Goal: Task Accomplishment & Management: Manage account settings

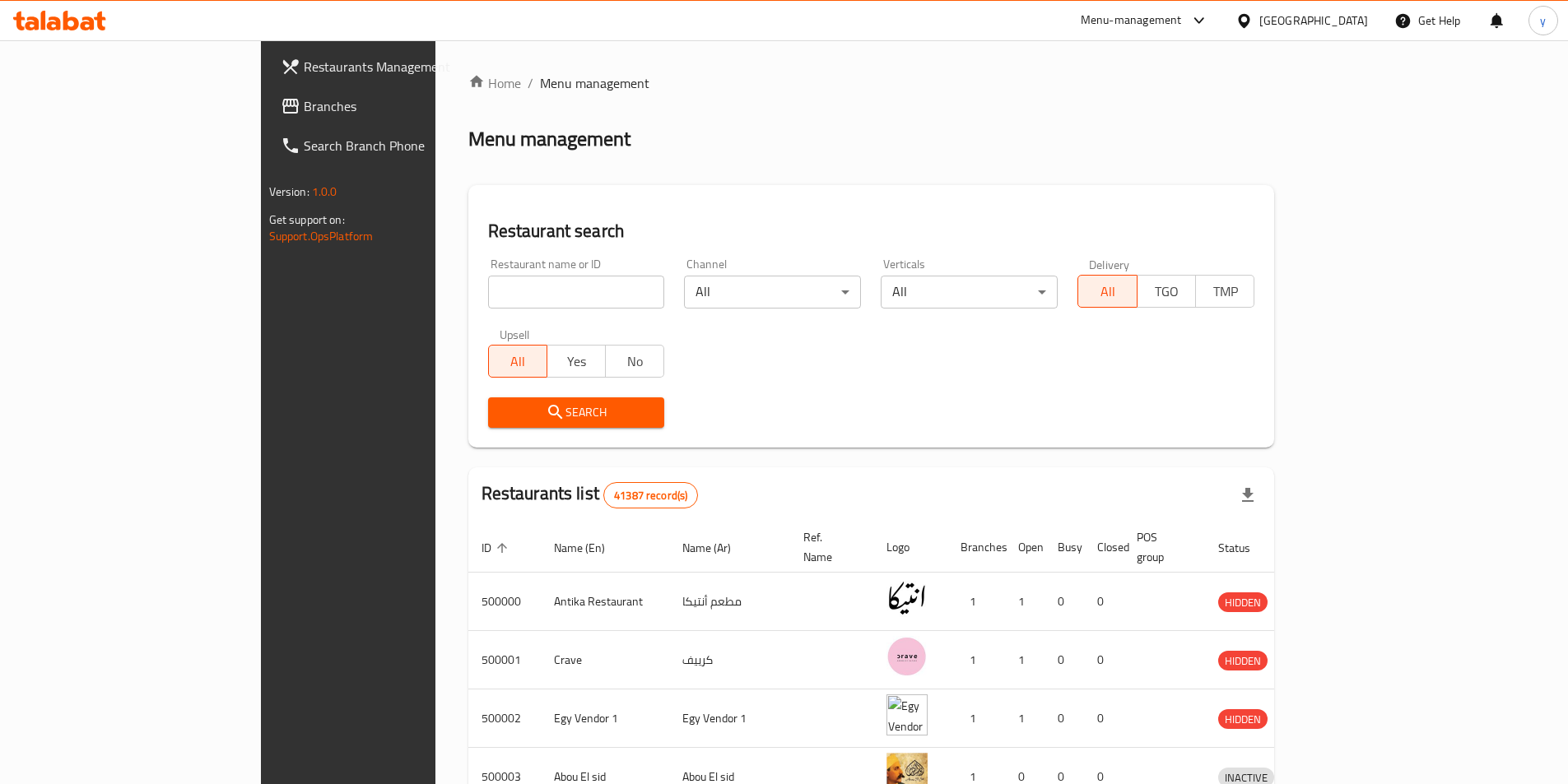
click at [1343, 17] on div "[GEOGRAPHIC_DATA]" at bounding box center [1313, 21] width 109 height 18
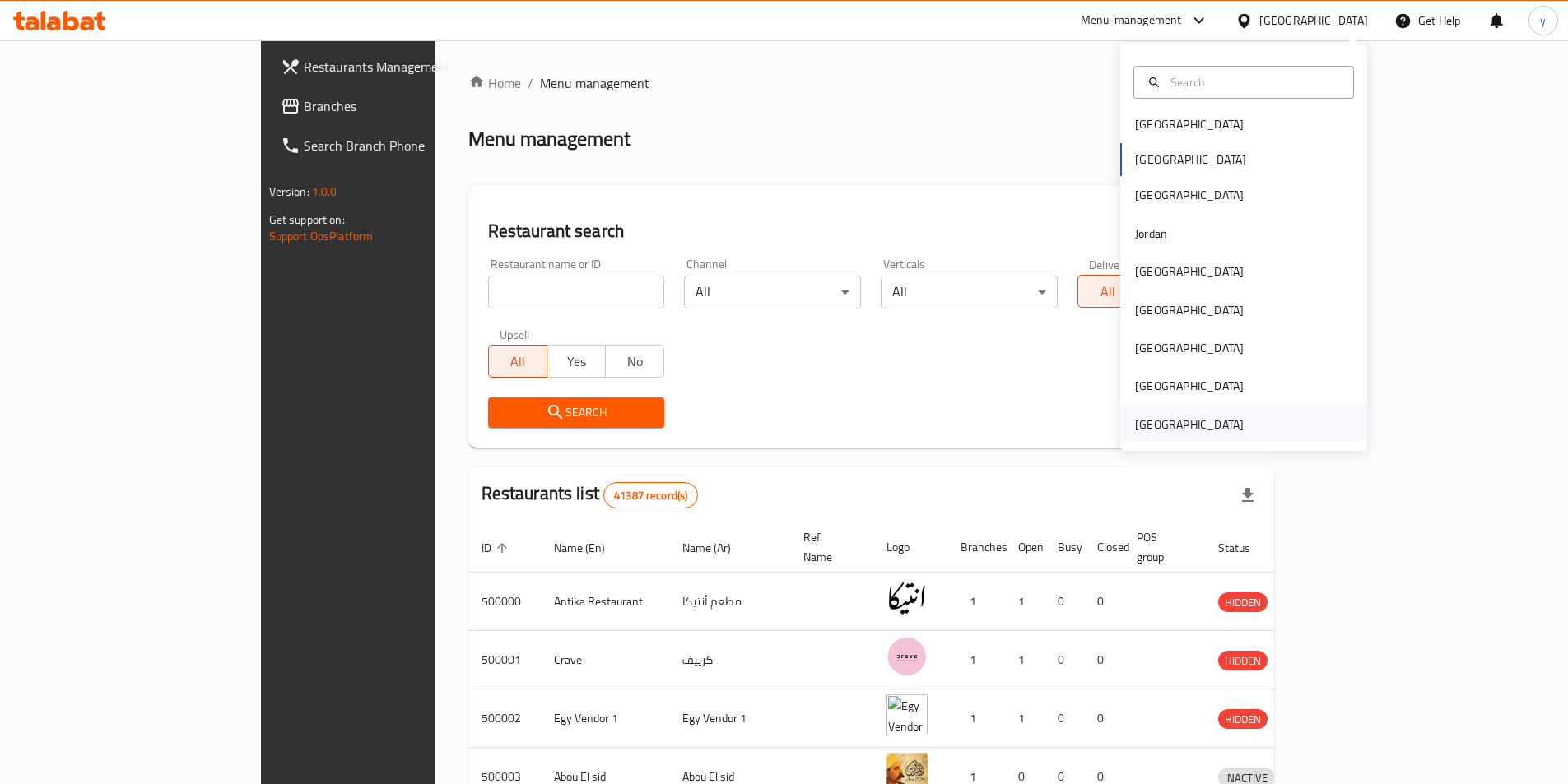
scroll to position [9, 0]
click at [1180, 415] on div "[GEOGRAPHIC_DATA]" at bounding box center [1189, 422] width 109 height 18
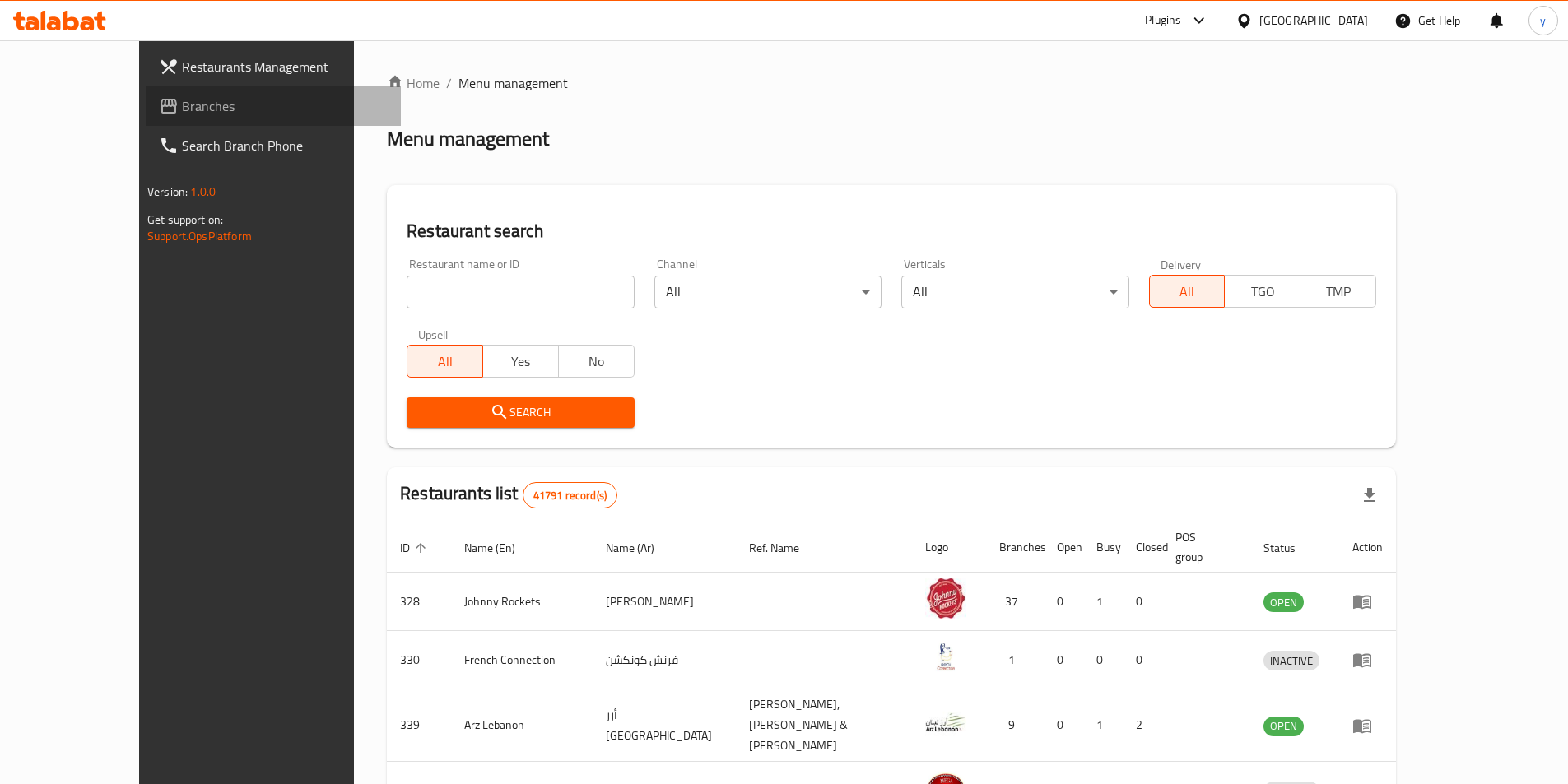
click at [145, 91] on link "Branches" at bounding box center [273, 105] width 255 height 39
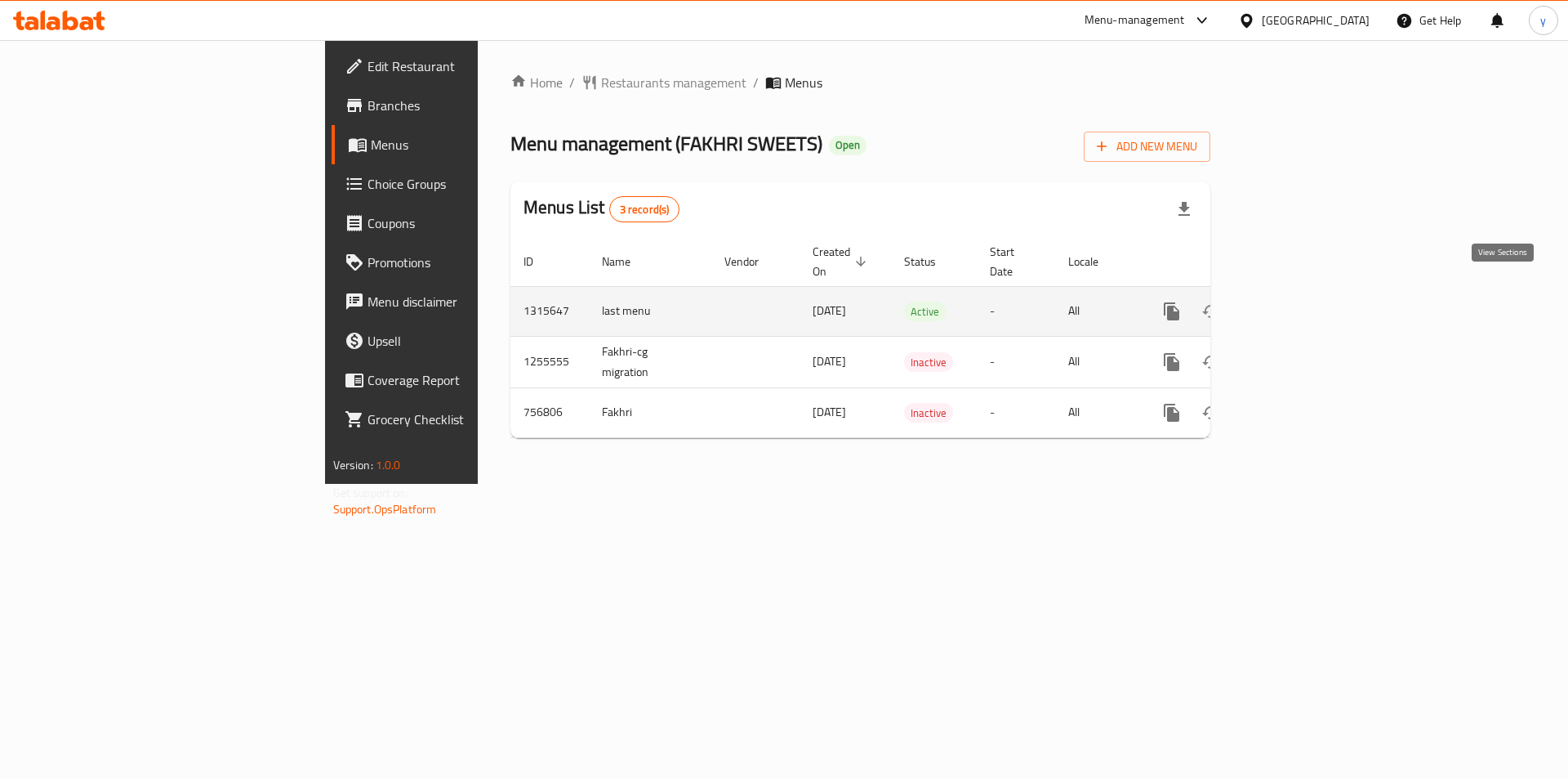
click at [1299, 301] on icon "enhanced table" at bounding box center [1290, 311] width 20 height 20
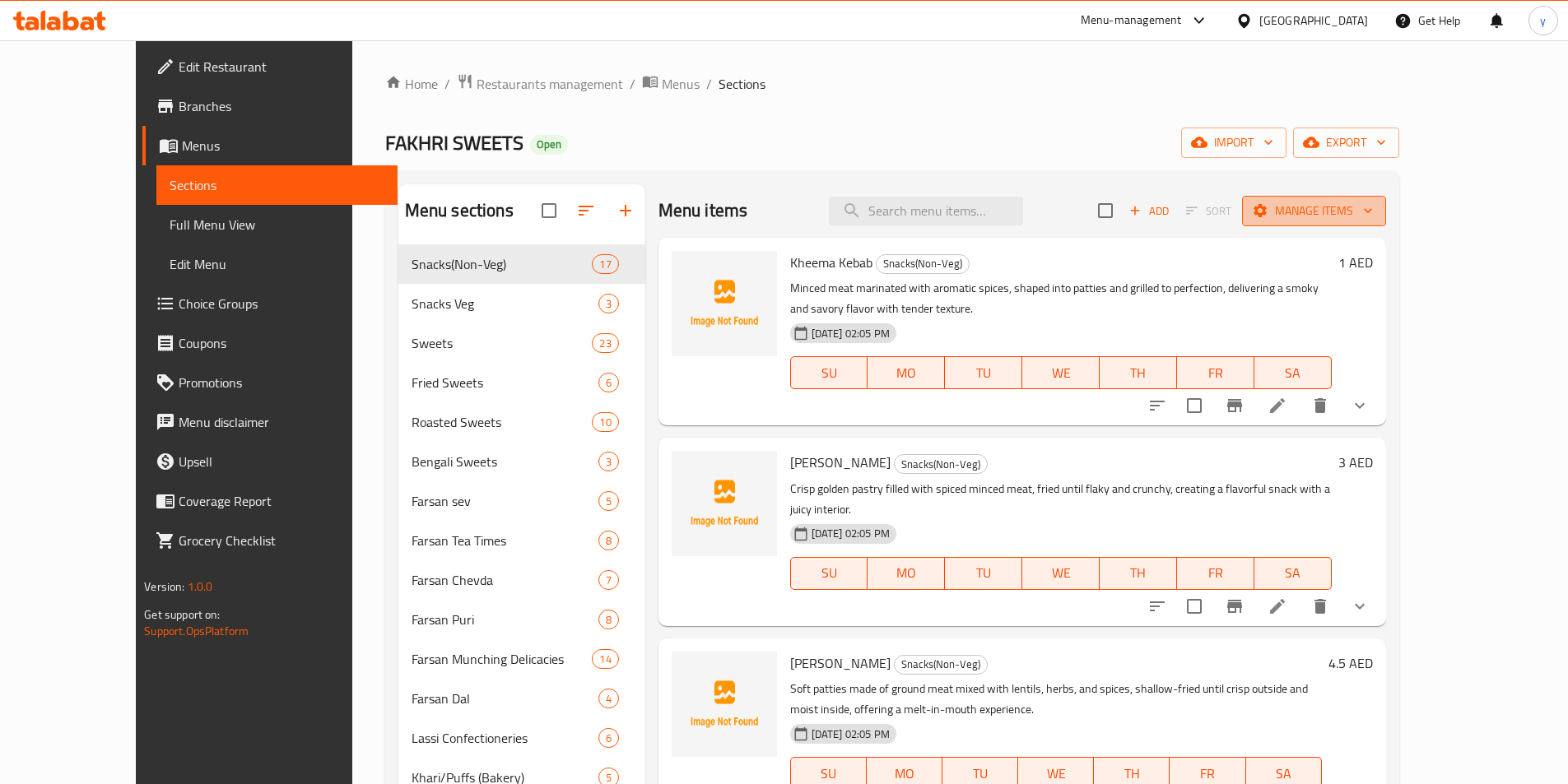
click at [1373, 213] on span "Manage items" at bounding box center [1313, 211] width 117 height 21
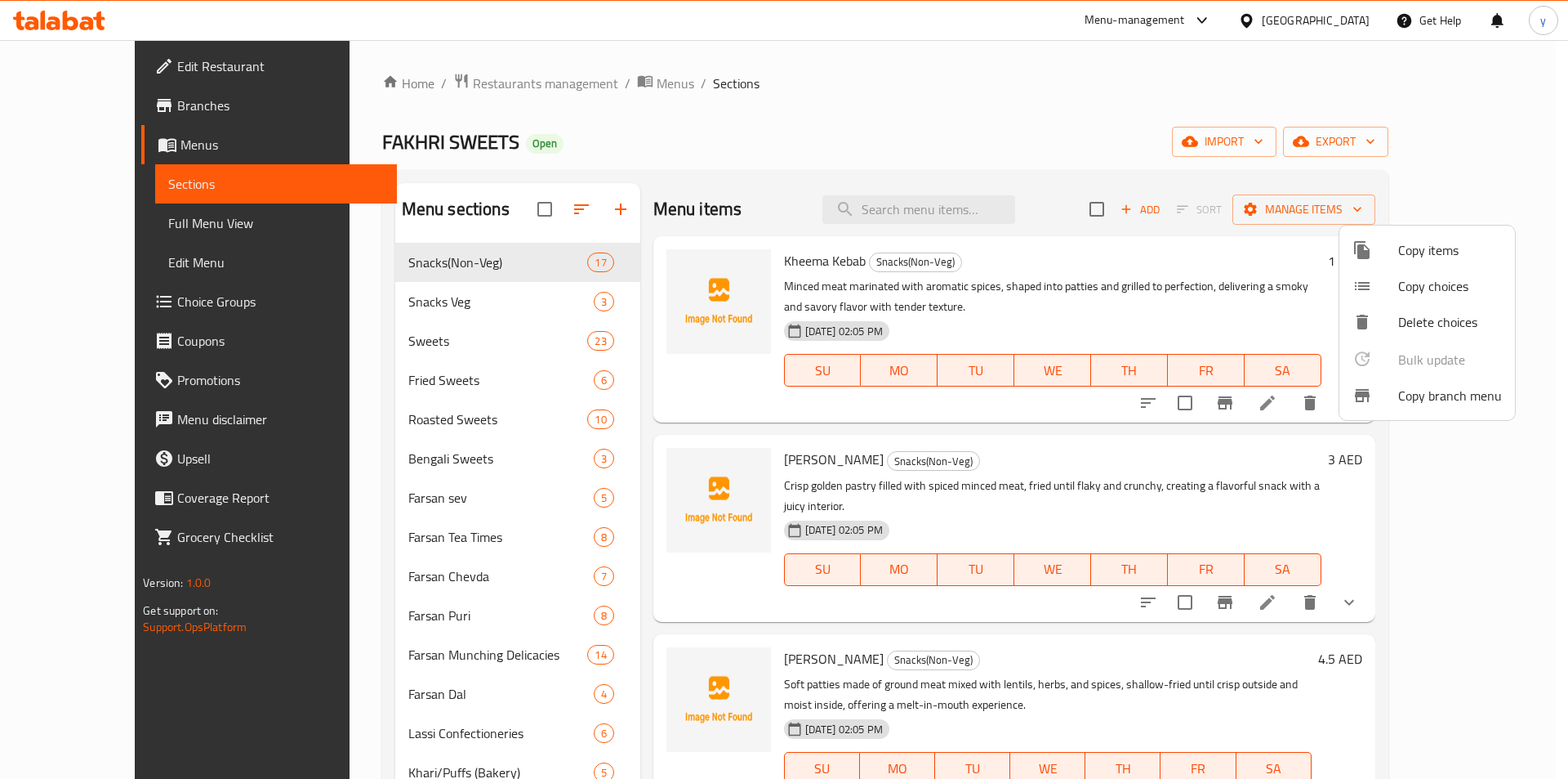
click at [1389, 392] on div at bounding box center [1375, 395] width 46 height 20
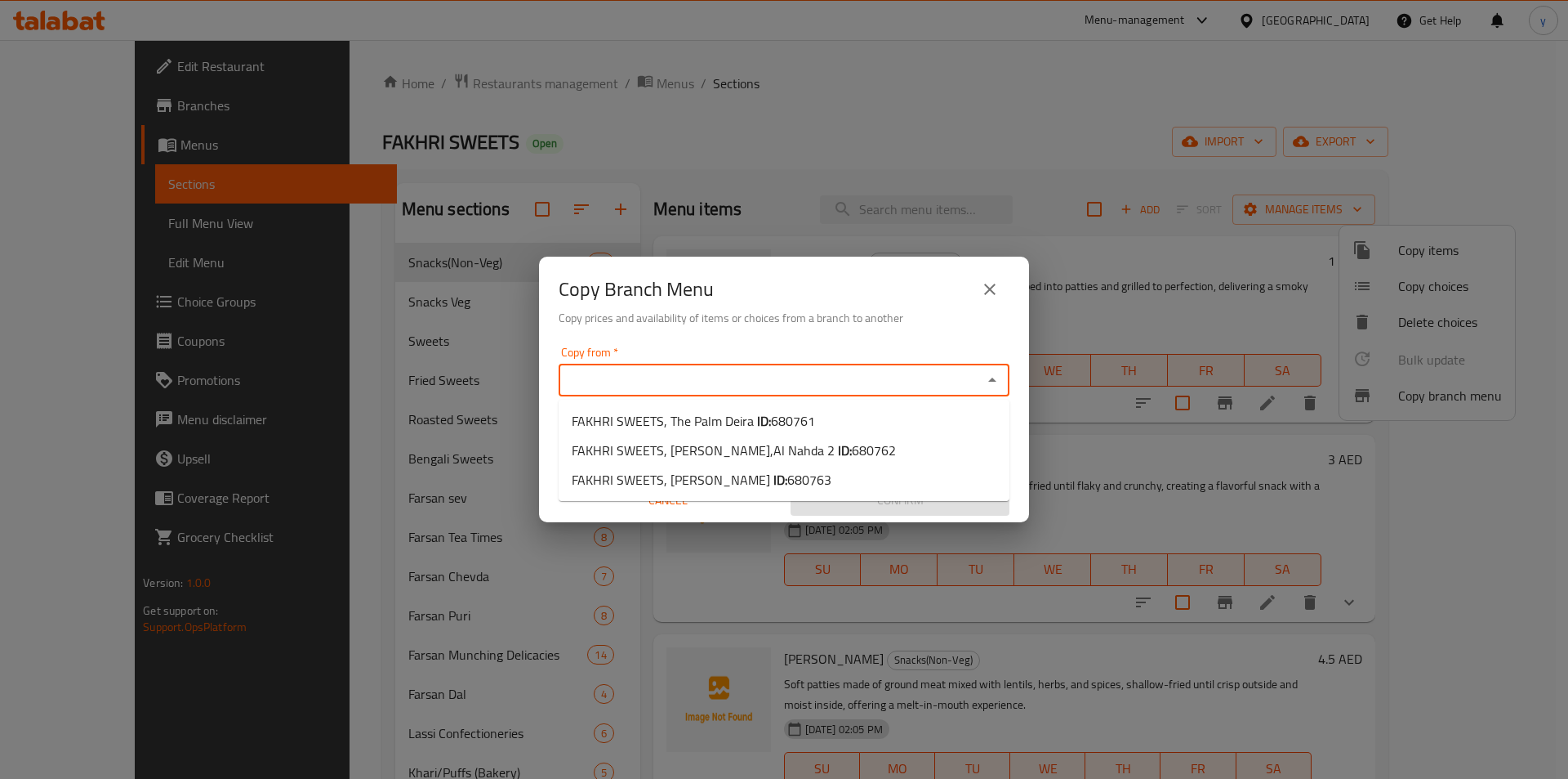
click at [678, 384] on input "Copy from   *" at bounding box center [770, 379] width 414 height 23
click at [842, 467] on li "FAKHRI SWEETS, Al Shuwaihen ID: 680763" at bounding box center [784, 479] width 451 height 30
type input "FAKHRI SWEETS, Al Shuwaihen"
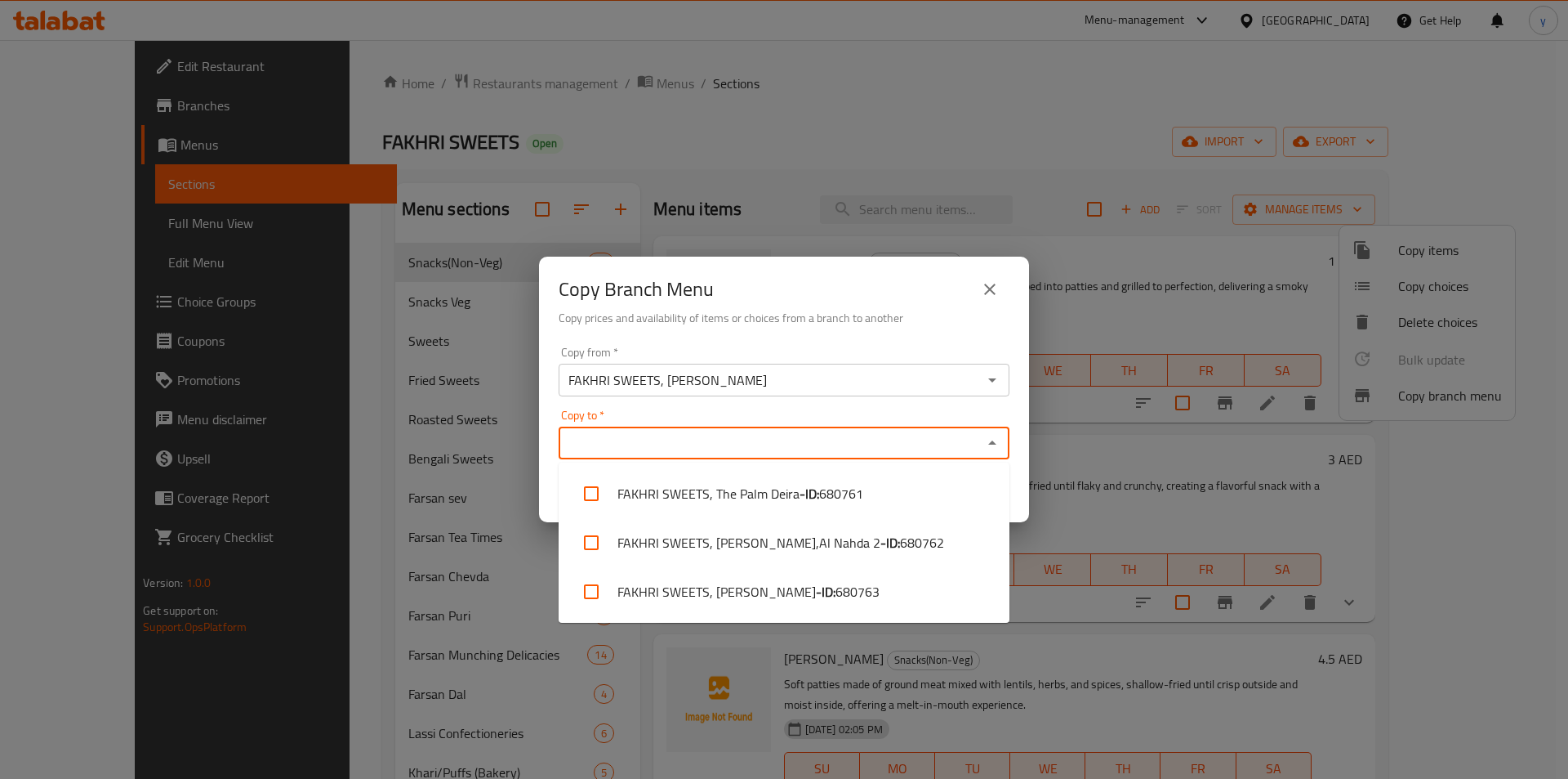
click at [689, 436] on input "Copy to   *" at bounding box center [770, 442] width 414 height 23
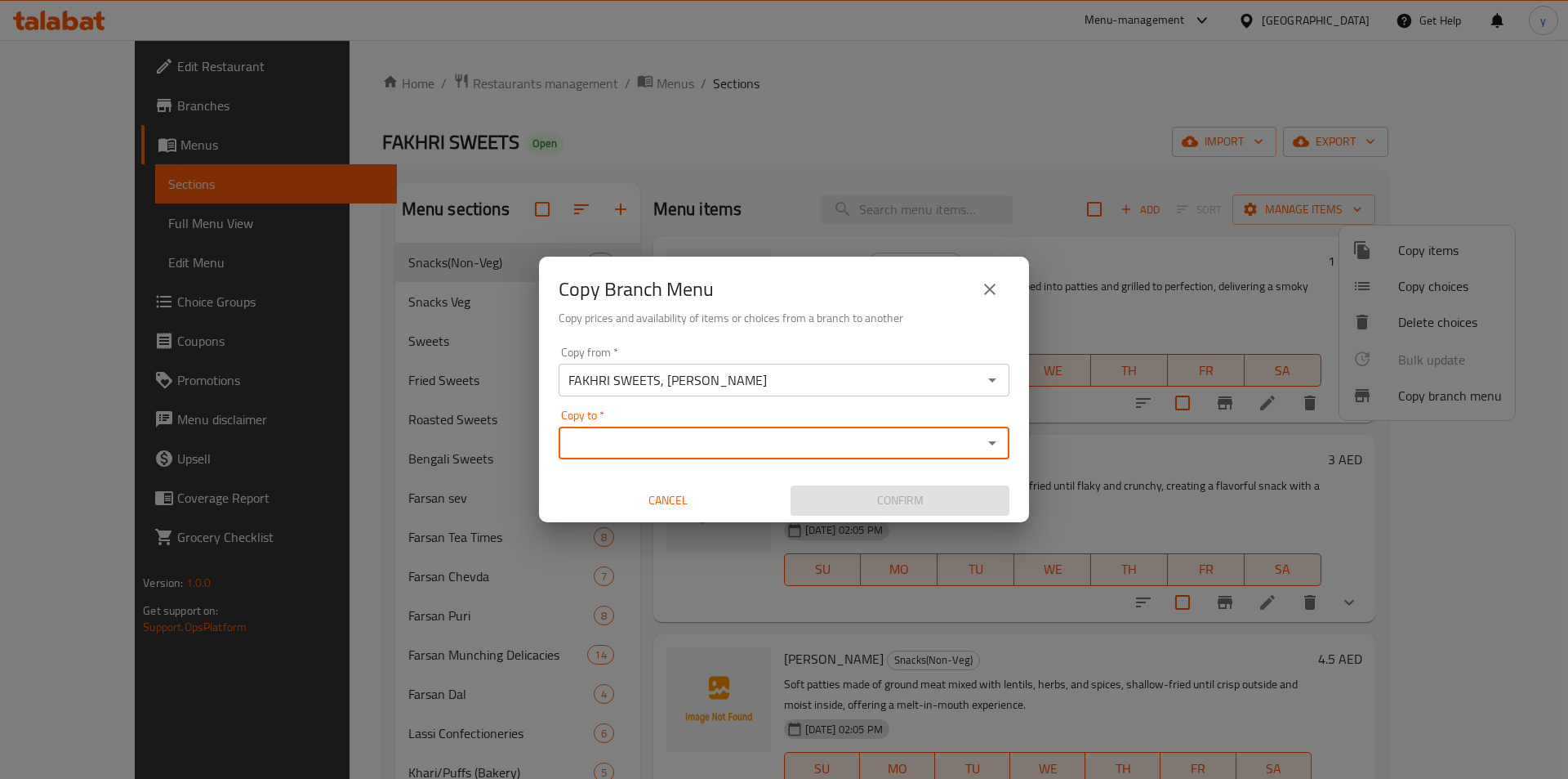
click at [665, 450] on input "Copy to   *" at bounding box center [770, 442] width 414 height 23
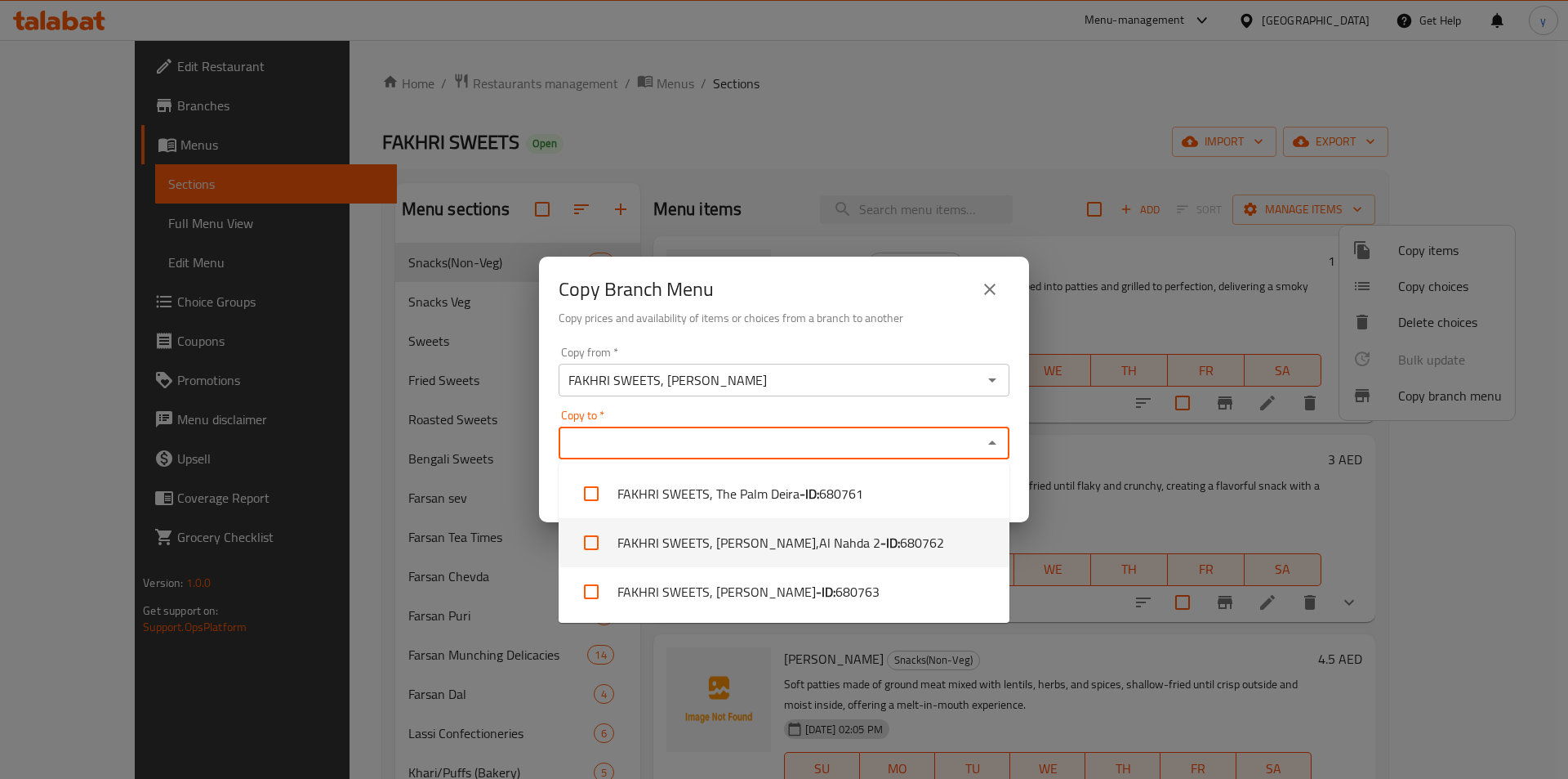
click at [763, 523] on li "FAKHRI SWEETS, Al Qusais,Al Nahda 2 - ID: 680762" at bounding box center [784, 543] width 451 height 49
checkbox input "true"
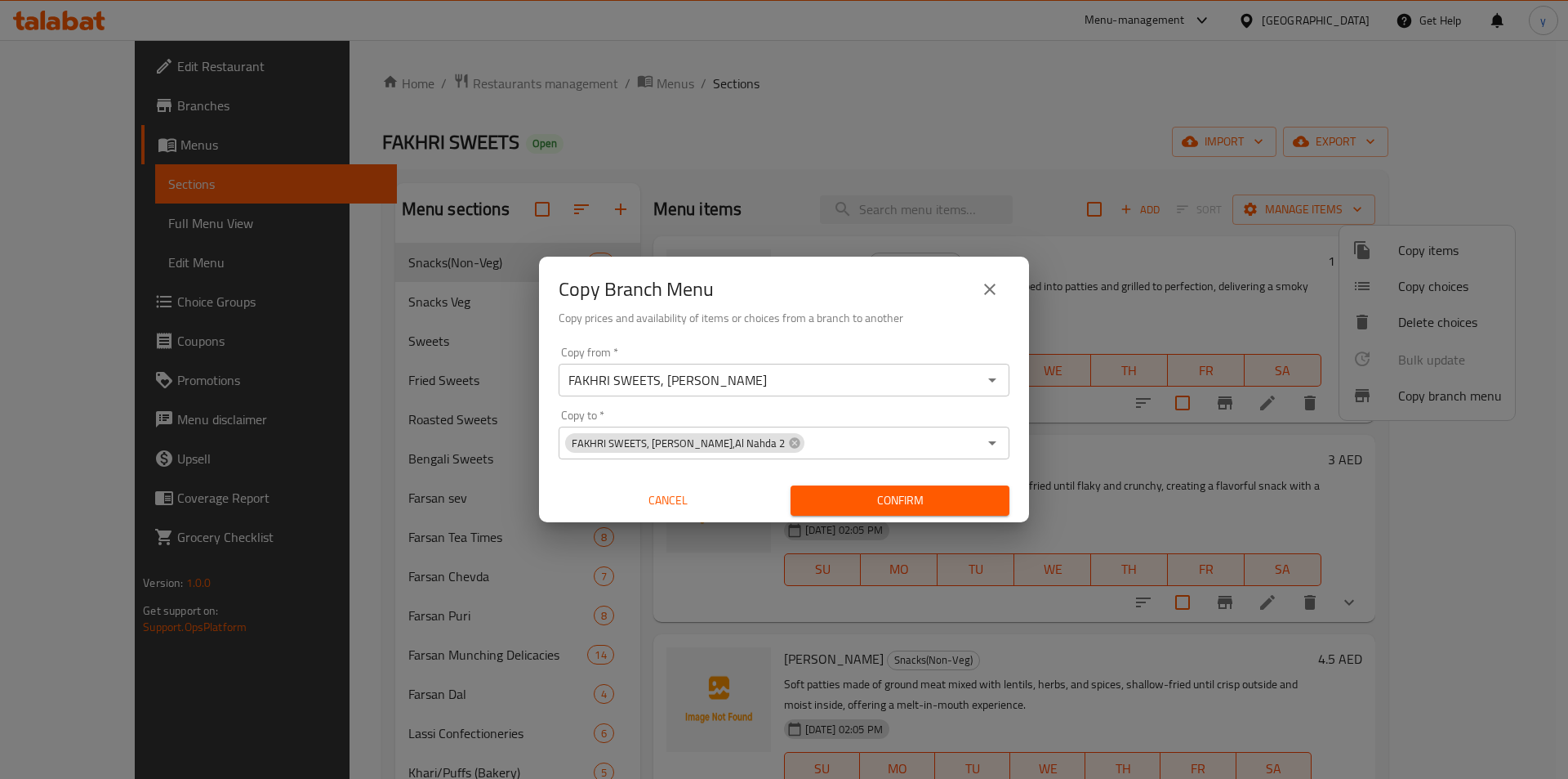
click at [543, 491] on div "Copy from   * FAKHRI SWEETS, Al Shuwaihen Copy from * Copy to   * FAKHRI SWEETS…" at bounding box center [784, 431] width 490 height 182
drag, startPoint x: 891, startPoint y: 505, endPoint x: 896, endPoint y: 515, distance: 11.2
click at [891, 505] on span "Confirm" at bounding box center [900, 500] width 193 height 21
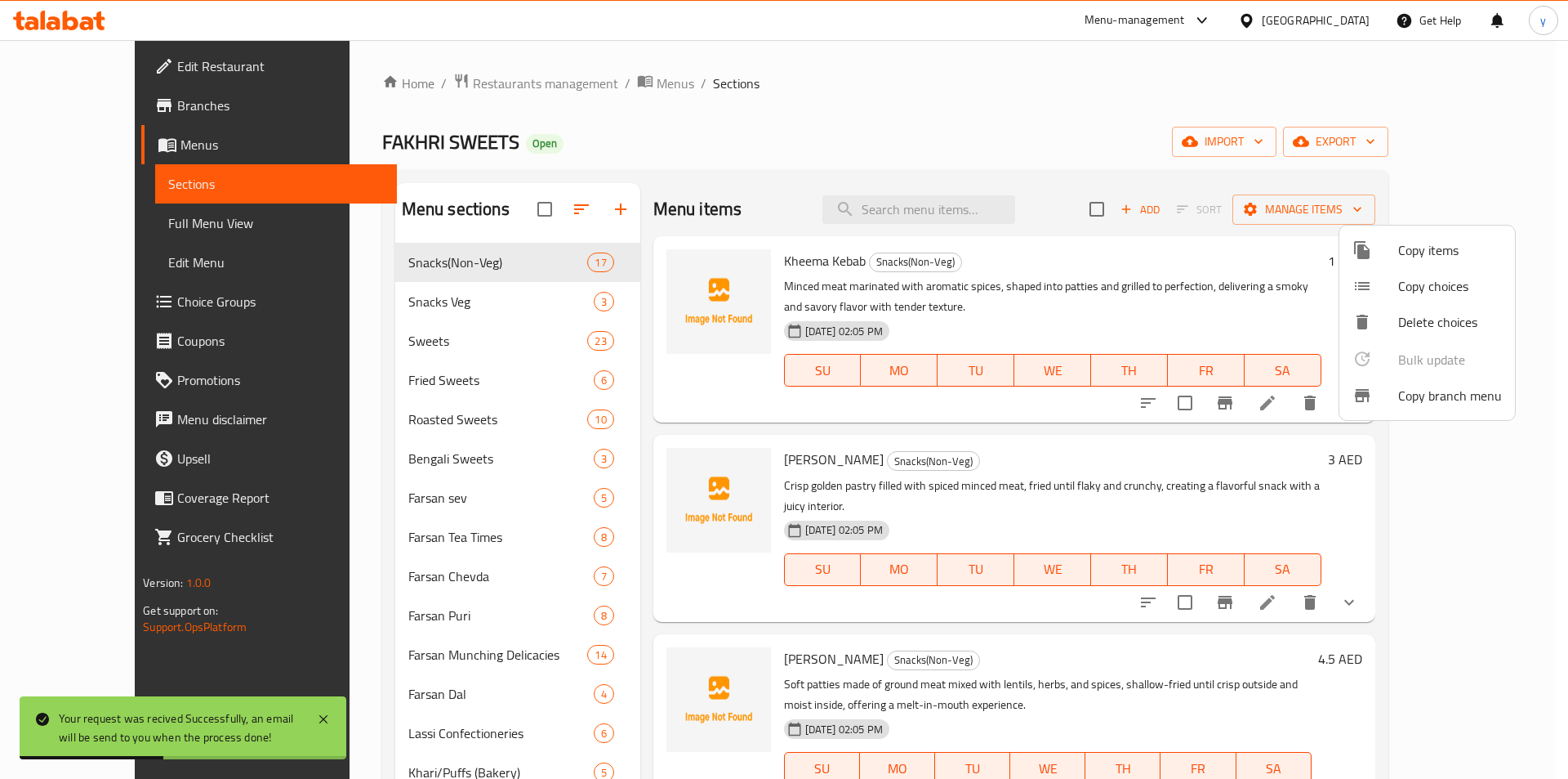
click at [922, 142] on div at bounding box center [784, 389] width 1568 height 779
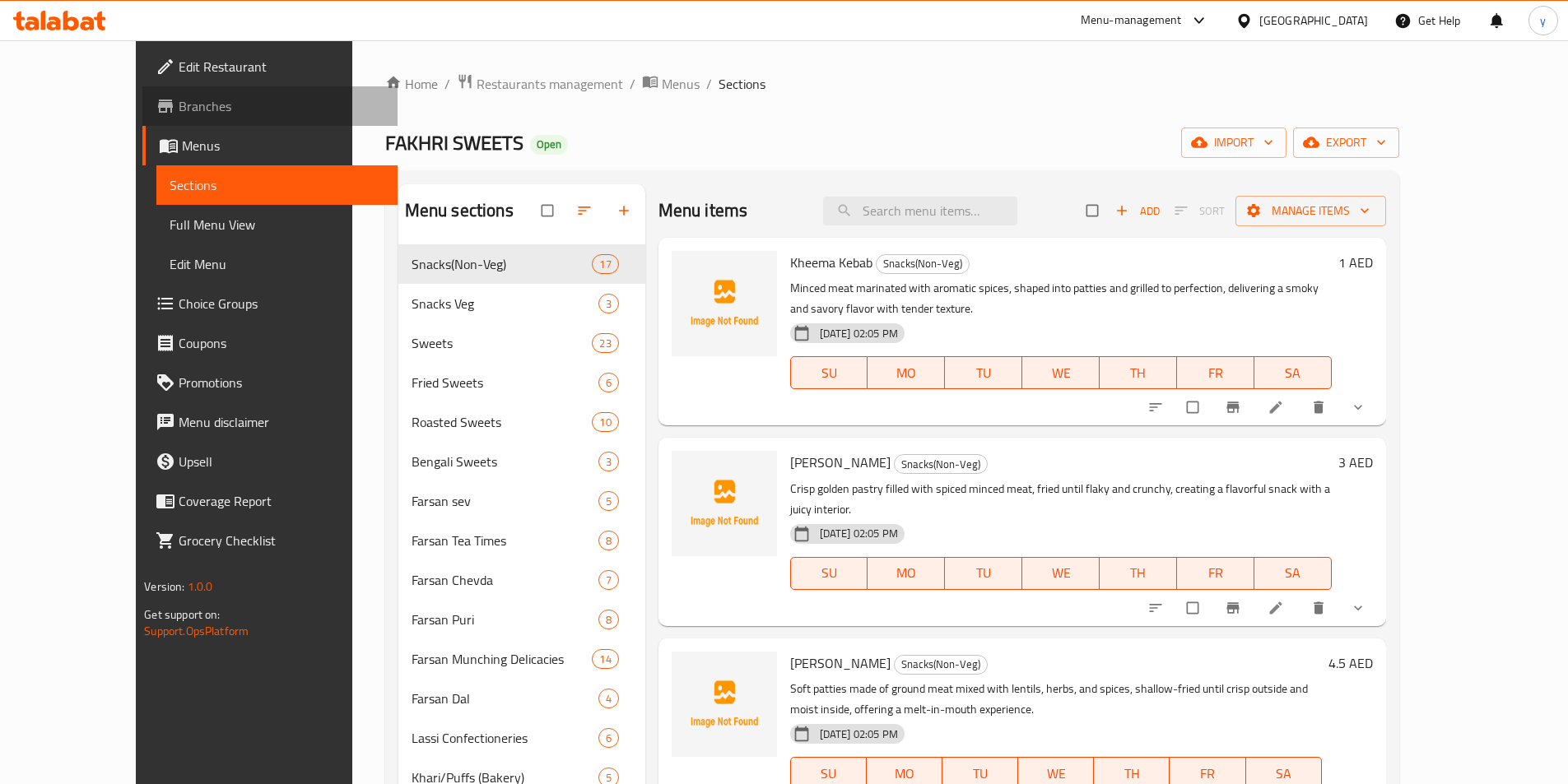
click at [178, 109] on span "Branches" at bounding box center [281, 106] width 205 height 20
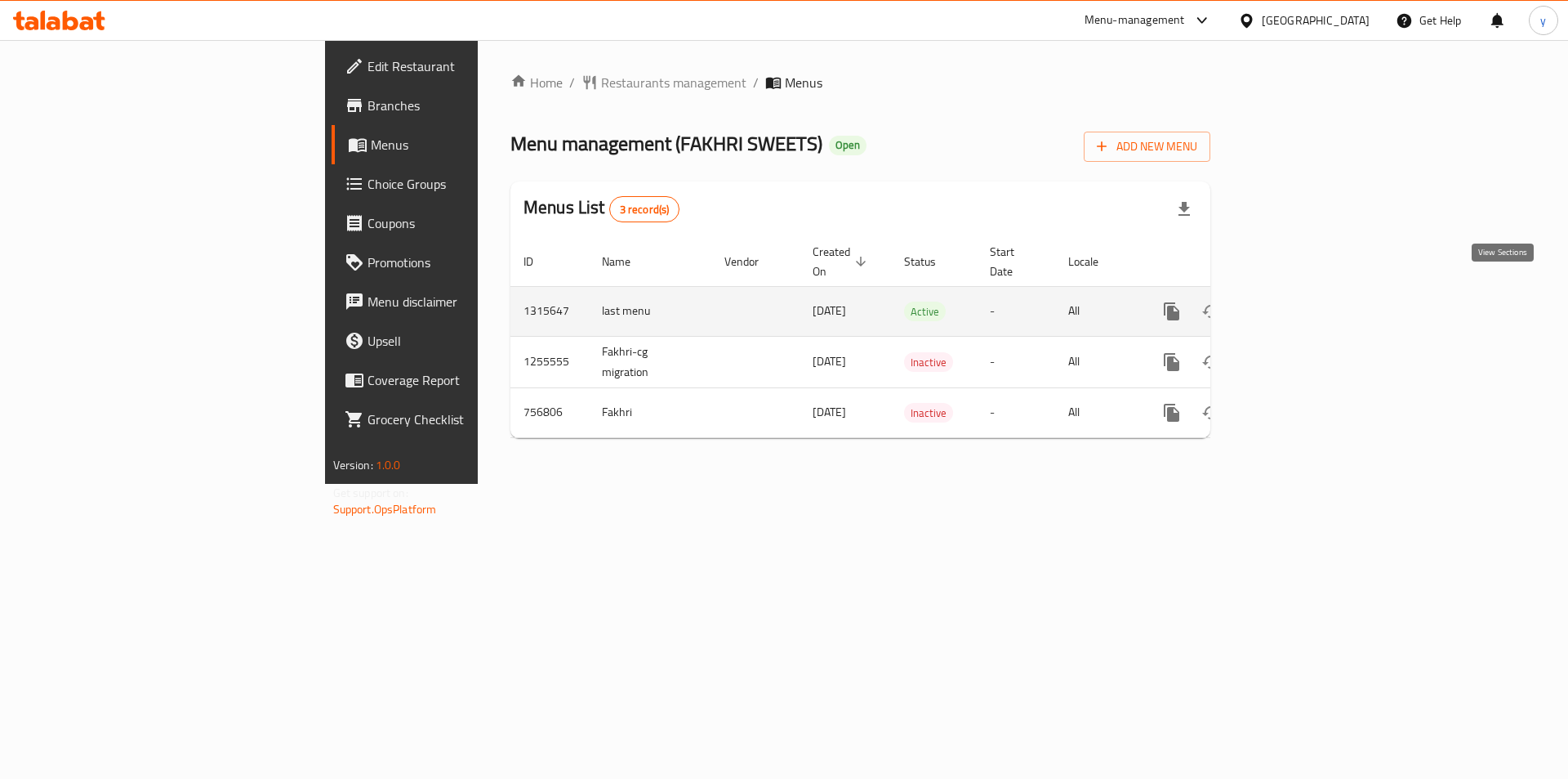
click at [1309, 301] on link "enhanced table" at bounding box center [1289, 311] width 39 height 39
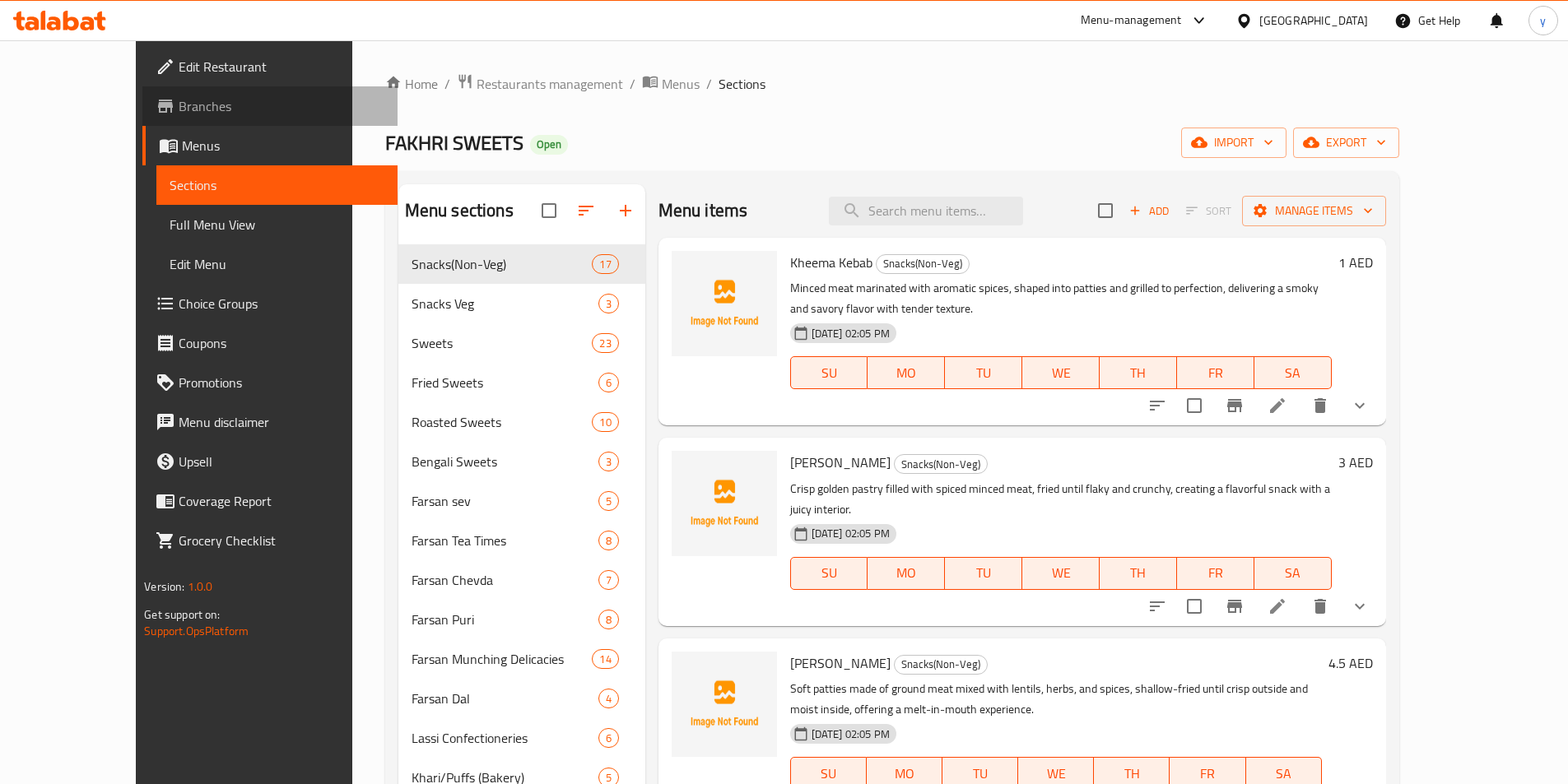
click at [178, 113] on span "Branches" at bounding box center [281, 106] width 205 height 20
